Goal: Transaction & Acquisition: Purchase product/service

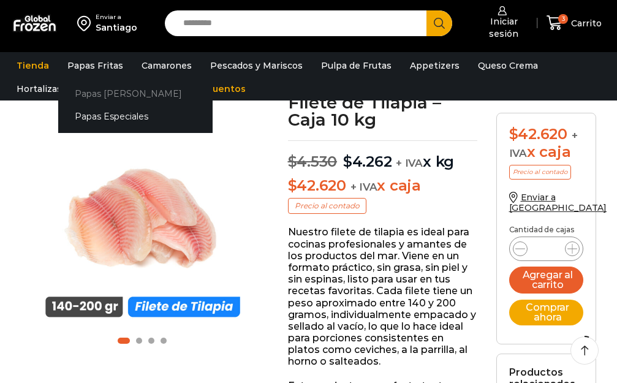
scroll to position [83, 0]
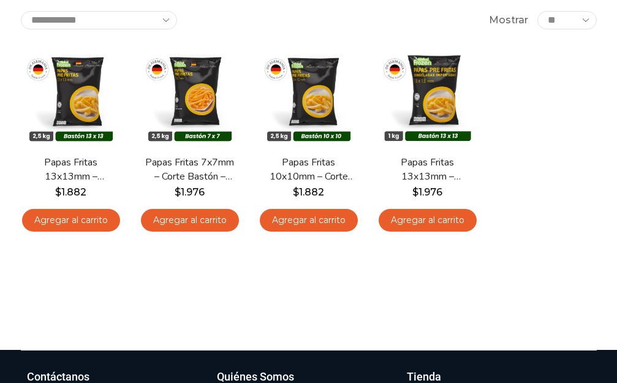
scroll to position [162, 0]
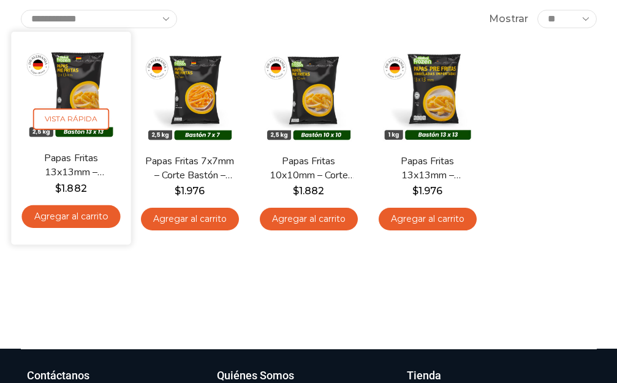
click at [60, 215] on link "Agregar al carrito" at bounding box center [70, 216] width 99 height 23
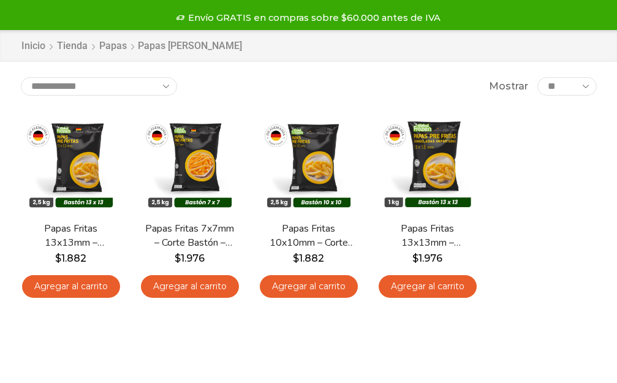
scroll to position [96, 0]
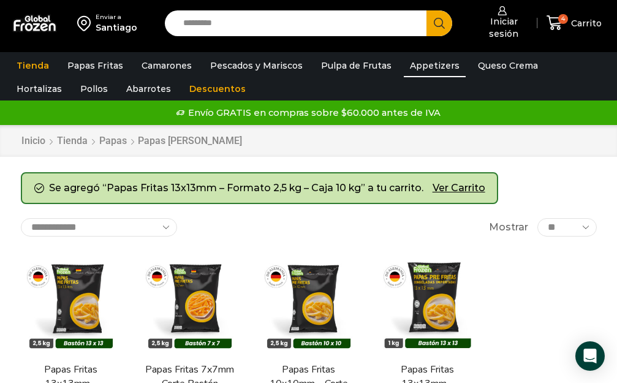
click at [416, 66] on link "Appetizers" at bounding box center [435, 65] width 62 height 23
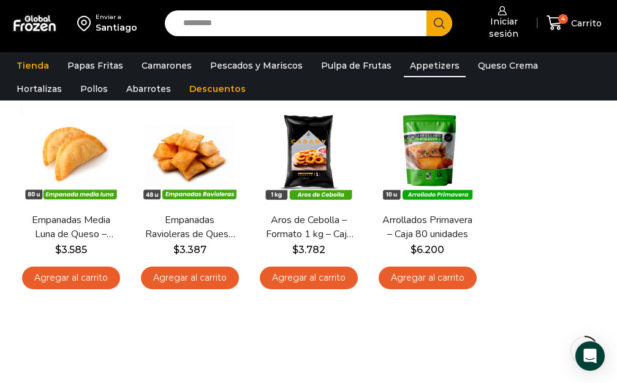
scroll to position [59, 0]
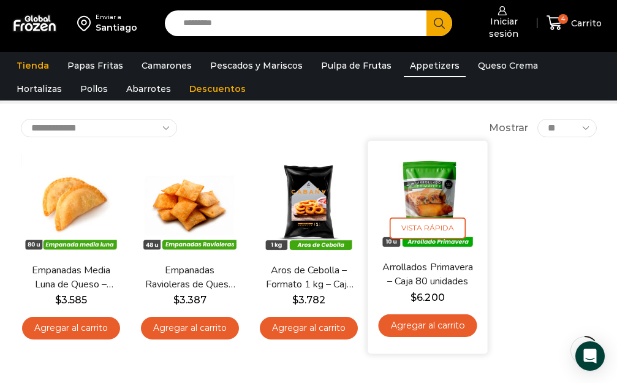
click at [430, 200] on img at bounding box center [427, 200] width 101 height 101
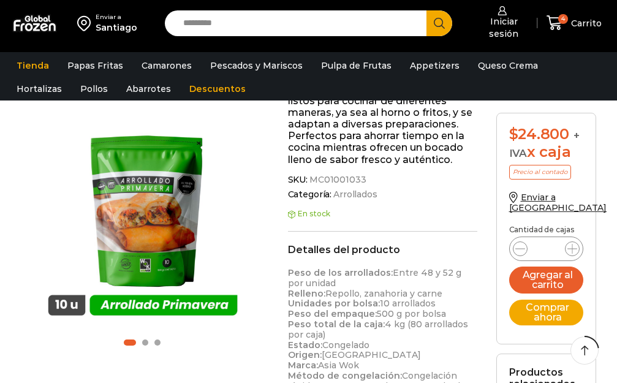
scroll to position [332, 0]
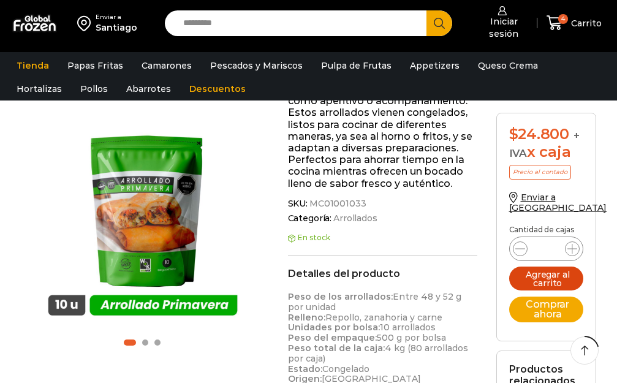
drag, startPoint x: 552, startPoint y: 265, endPoint x: 608, endPoint y: 262, distance: 56.4
click at [552, 266] on button "Agregar al carrito" at bounding box center [546, 278] width 75 height 24
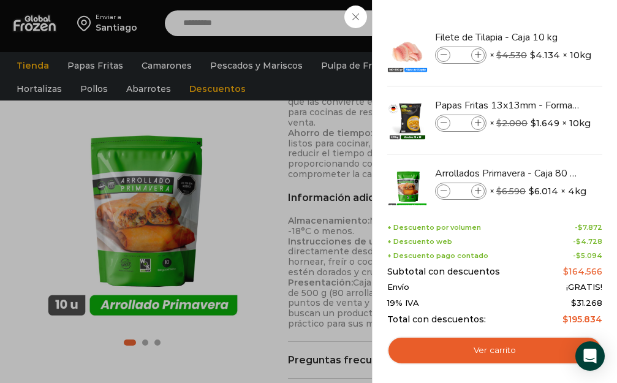
scroll to position [26, 0]
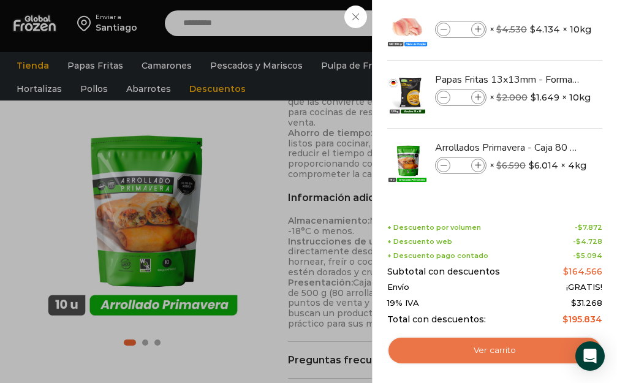
click at [481, 348] on link "Ver carrito" at bounding box center [494, 350] width 215 height 28
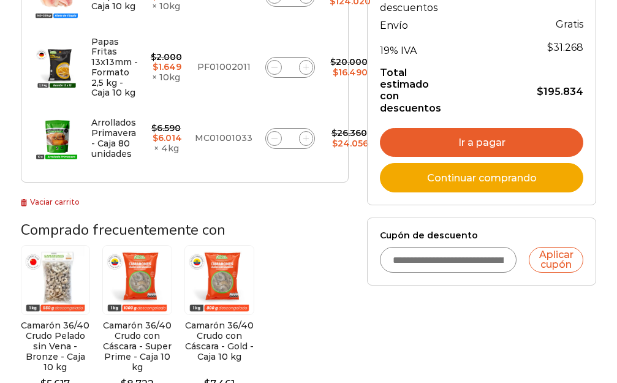
scroll to position [243, 0]
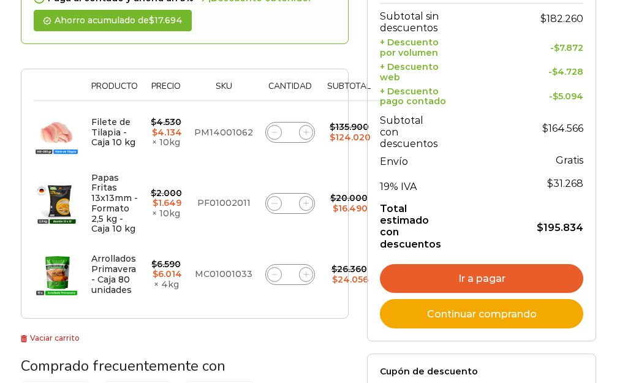
click at [481, 277] on link "Ir a pagar" at bounding box center [481, 278] width 203 height 29
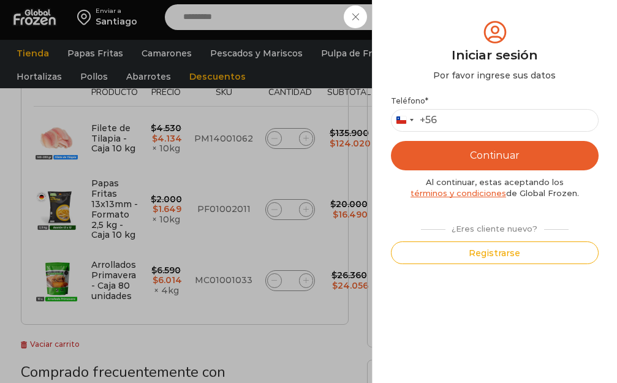
scroll to position [0, 0]
click at [450, 118] on input "Teléfono *" at bounding box center [495, 120] width 208 height 23
type input "*********"
click at [487, 154] on button "Continuar" at bounding box center [495, 155] width 208 height 29
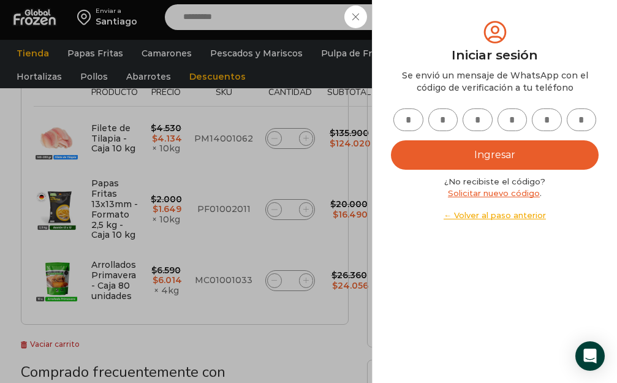
click at [409, 116] on input "text" at bounding box center [408, 119] width 30 height 23
type input "*"
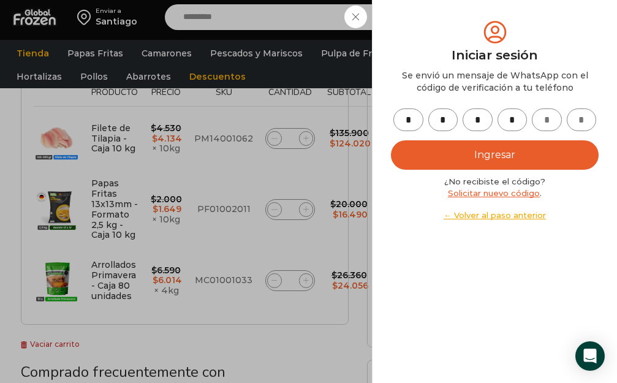
type input "*"
click at [495, 154] on button "Ingresar" at bounding box center [495, 154] width 208 height 29
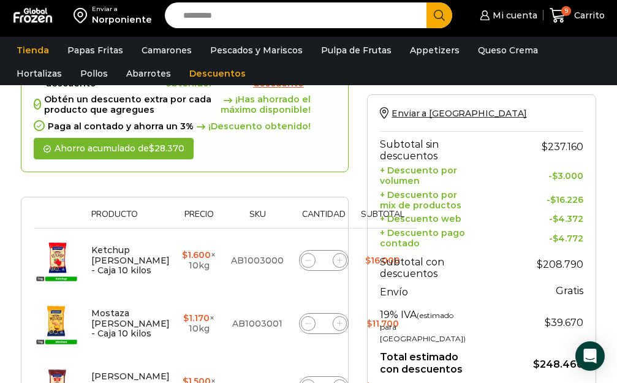
scroll to position [111, 0]
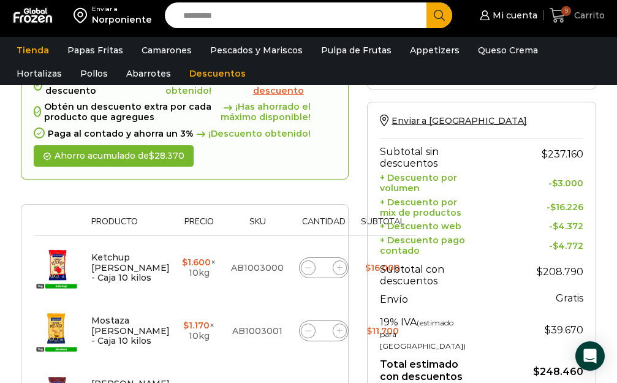
click at [562, 15] on icon at bounding box center [557, 15] width 17 height 17
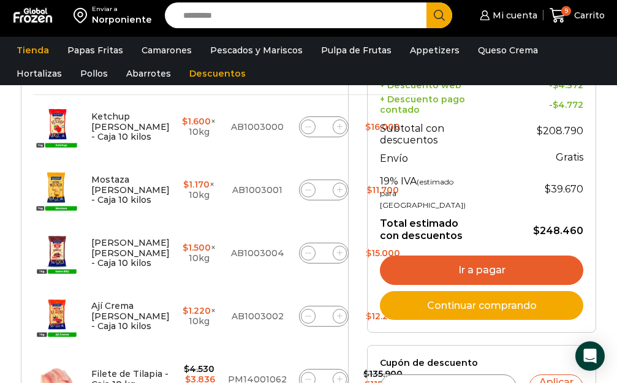
scroll to position [284, 0]
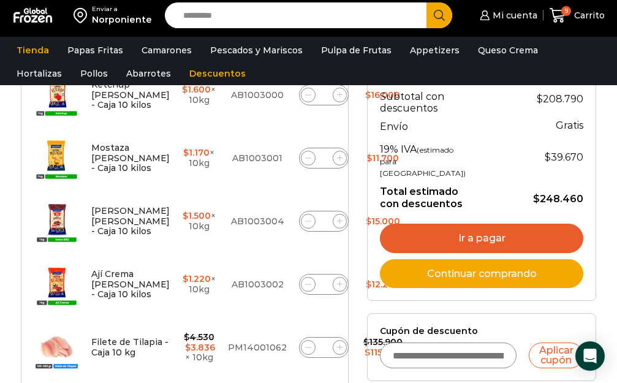
click at [479, 253] on link "Ir a pagar" at bounding box center [481, 238] width 203 height 29
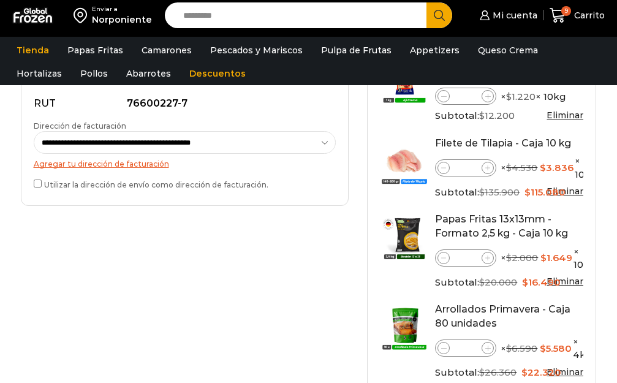
scroll to position [896, 0]
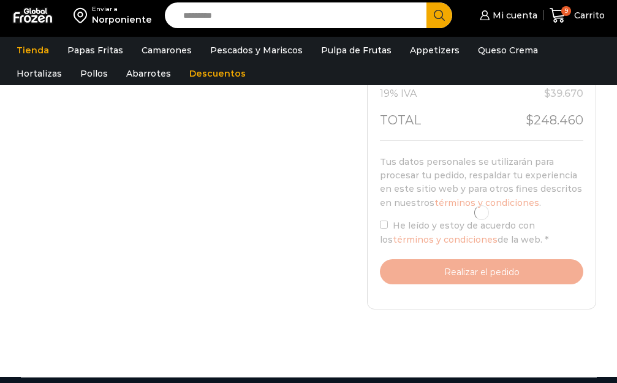
click at [385, 210] on div at bounding box center [481, 212] width 203 height 143
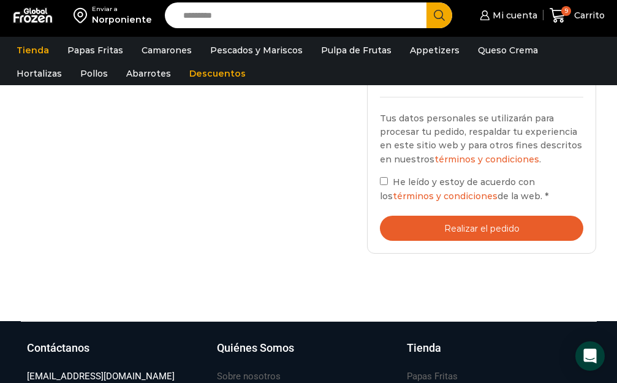
scroll to position [937, 0]
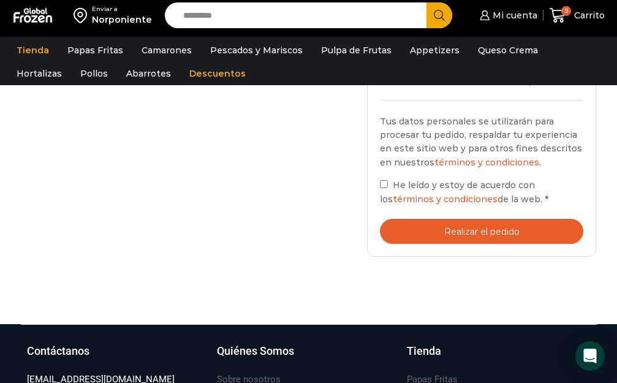
click at [479, 219] on button "Realizar el pedido" at bounding box center [481, 231] width 203 height 25
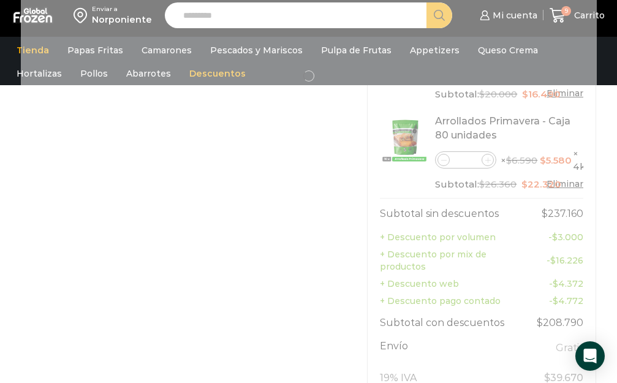
scroll to position [623, 0]
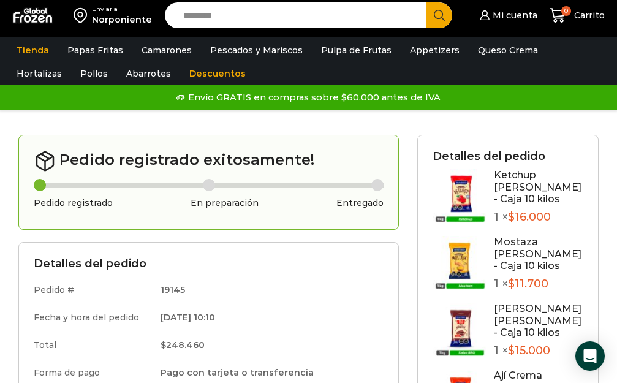
scroll to position [2, 0]
